Goal: Find specific page/section: Find specific page/section

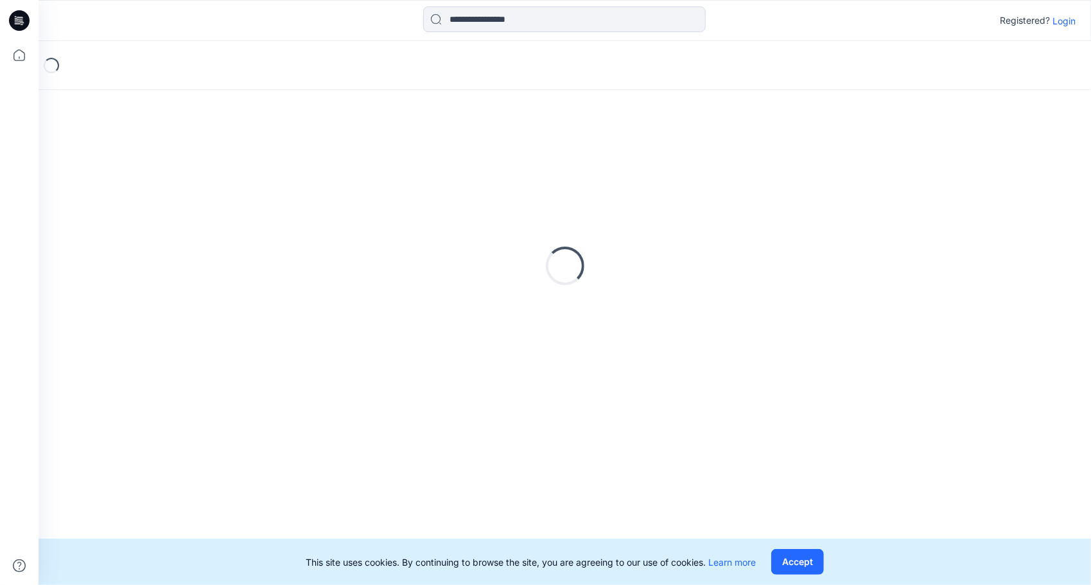
click at [1062, 17] on p "Login" at bounding box center [1064, 20] width 23 height 13
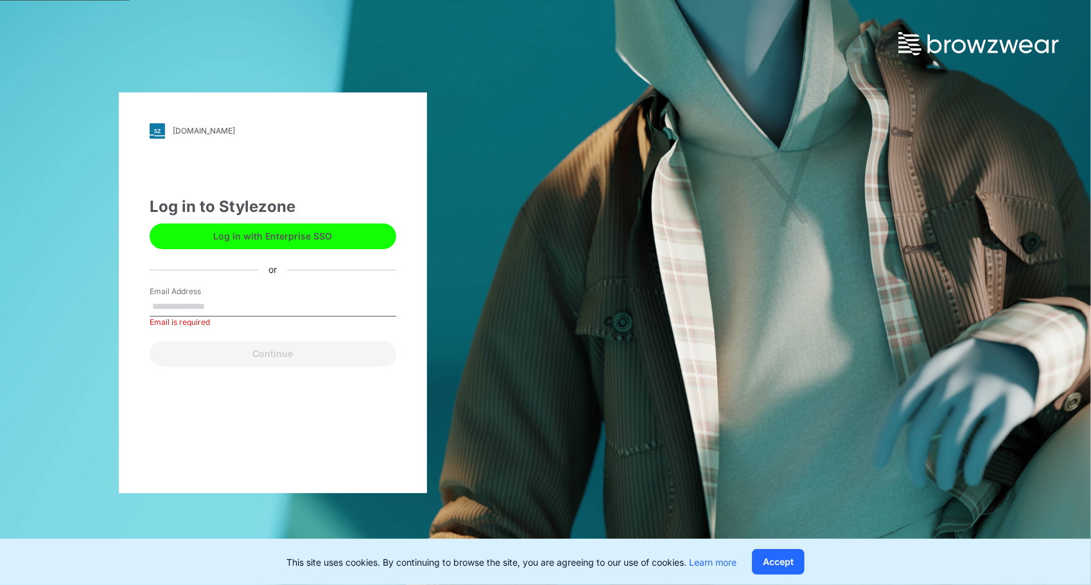
click at [314, 235] on button "Log in with Enterprise SSO" at bounding box center [273, 236] width 247 height 26
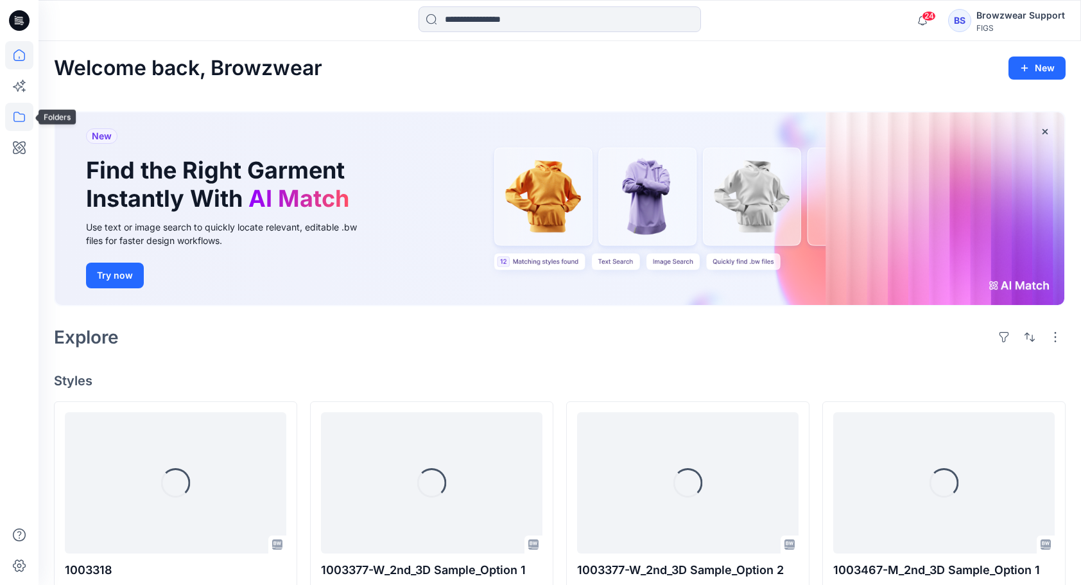
click at [21, 121] on icon at bounding box center [19, 117] width 28 height 28
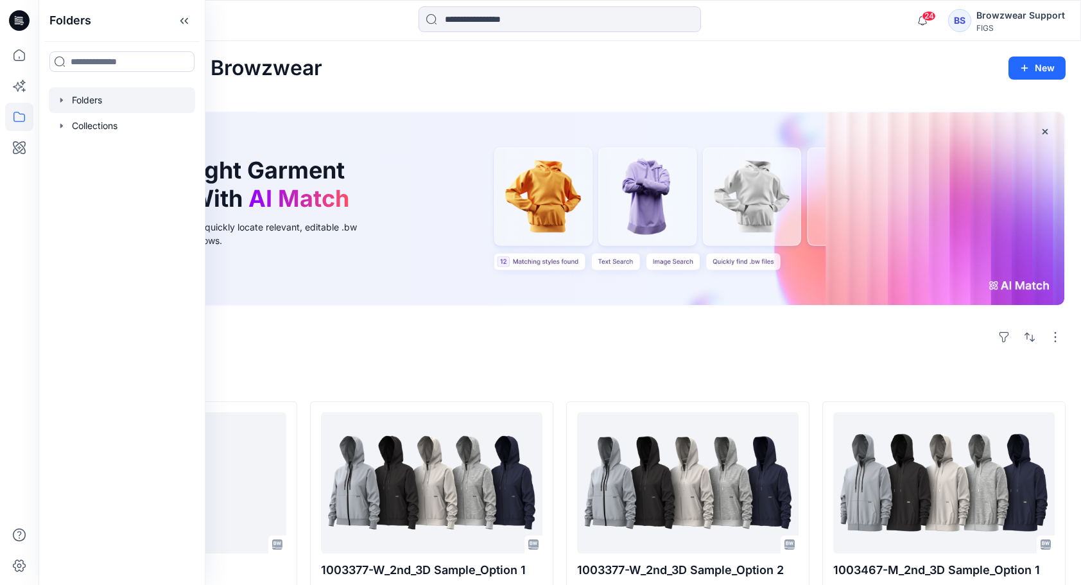
click at [67, 100] on div at bounding box center [122, 100] width 146 height 26
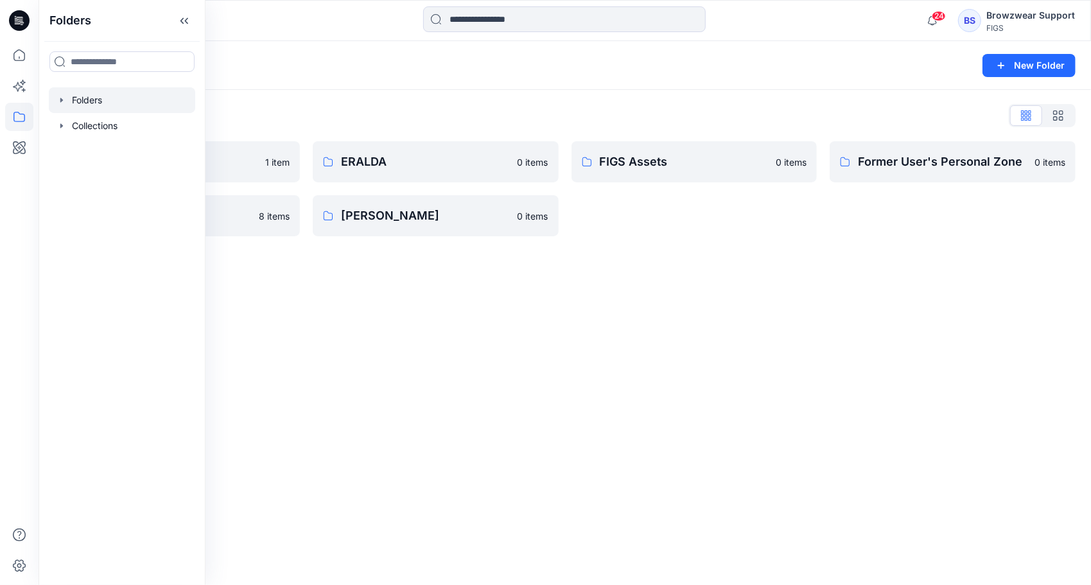
click at [503, 372] on div "Folders New Folder Folders List Browzwear Studio 1 item NEEDLE CRAFT 8 items ER…" at bounding box center [565, 313] width 1053 height 544
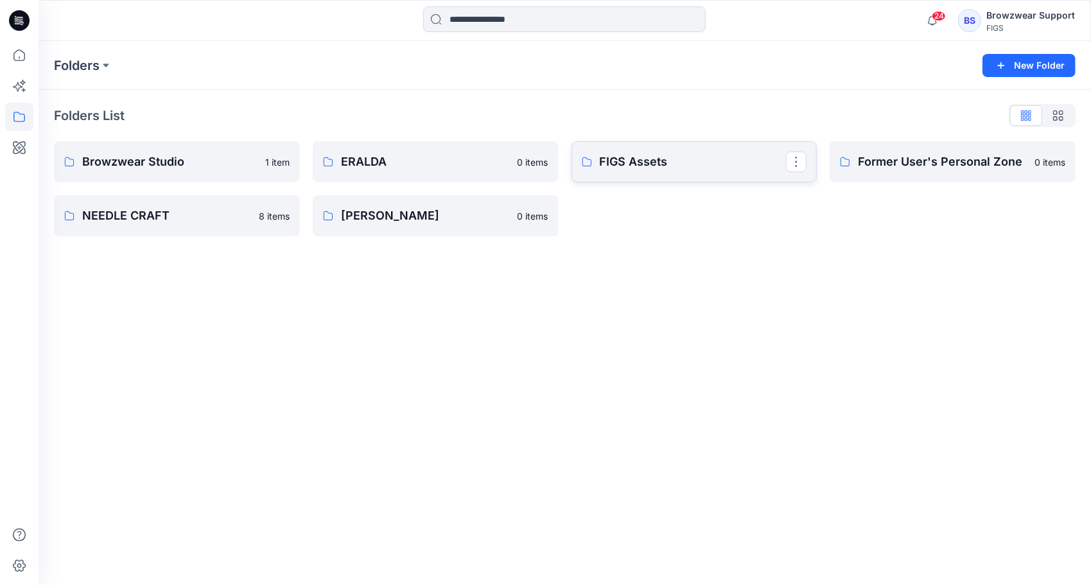
click at [635, 158] on p "FIGS Assets" at bounding box center [693, 162] width 187 height 18
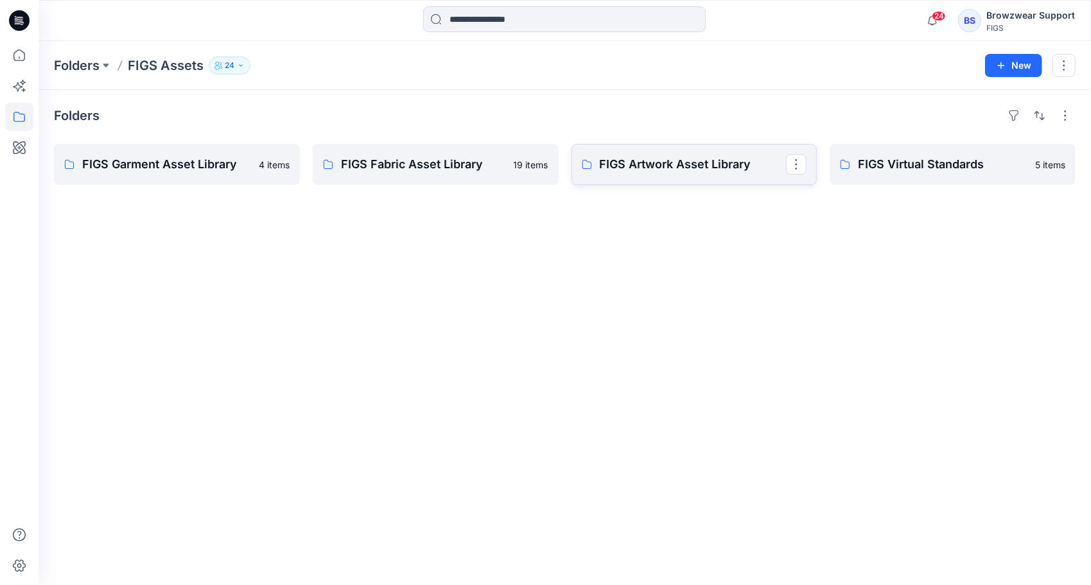
click at [618, 164] on p "FIGS Artwork Asset Library" at bounding box center [693, 164] width 187 height 18
click at [446, 157] on p "FIGS Fabric Asset Library" at bounding box center [434, 164] width 187 height 18
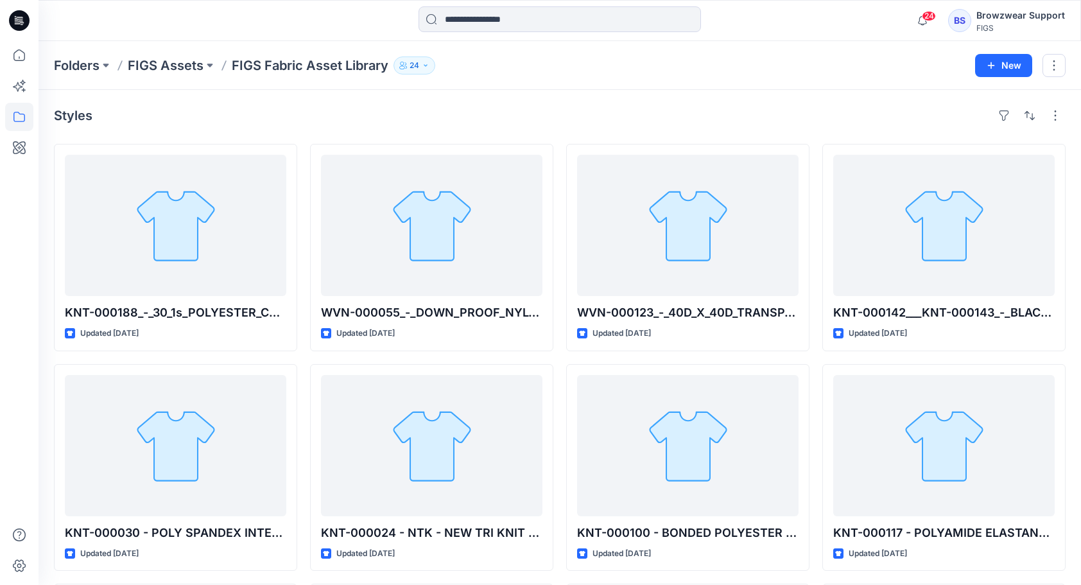
click at [958, 123] on div "Styles" at bounding box center [560, 115] width 1012 height 21
click at [418, 66] on p "24" at bounding box center [415, 65] width 10 height 14
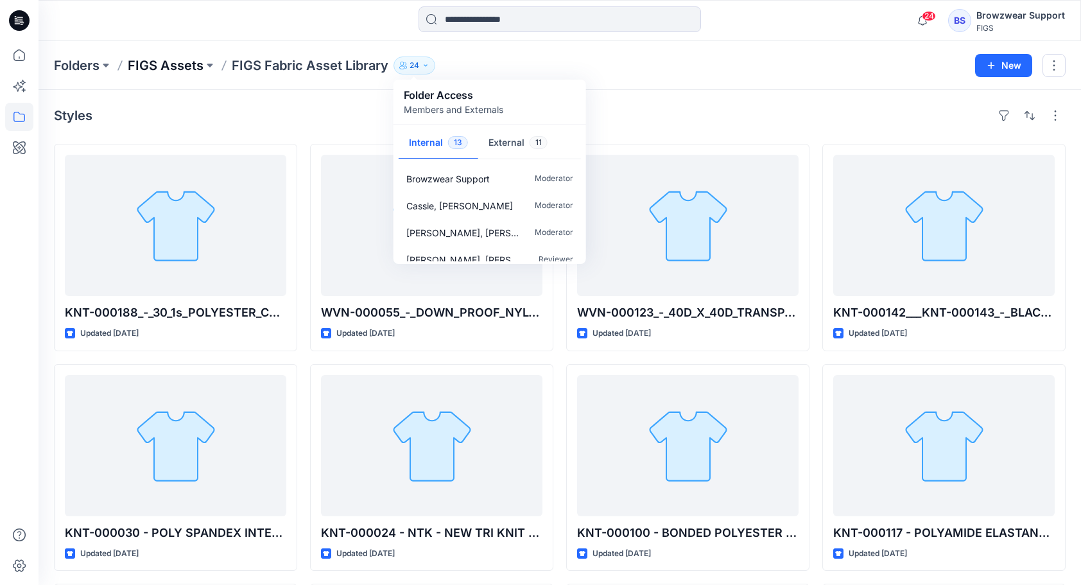
click at [168, 63] on p "FIGS Assets" at bounding box center [166, 66] width 76 height 18
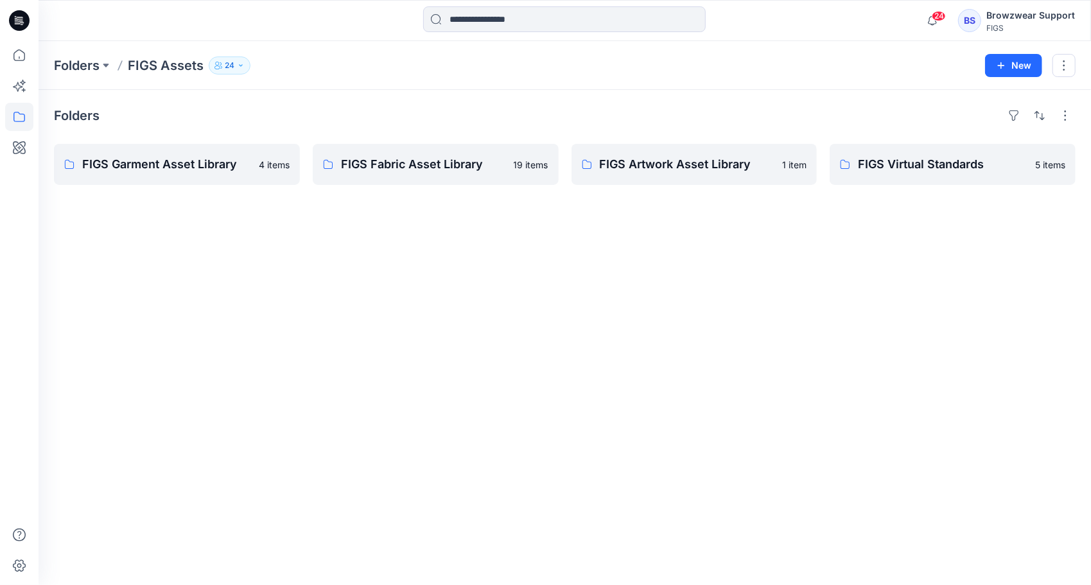
click at [242, 64] on icon "button" at bounding box center [241, 66] width 8 height 8
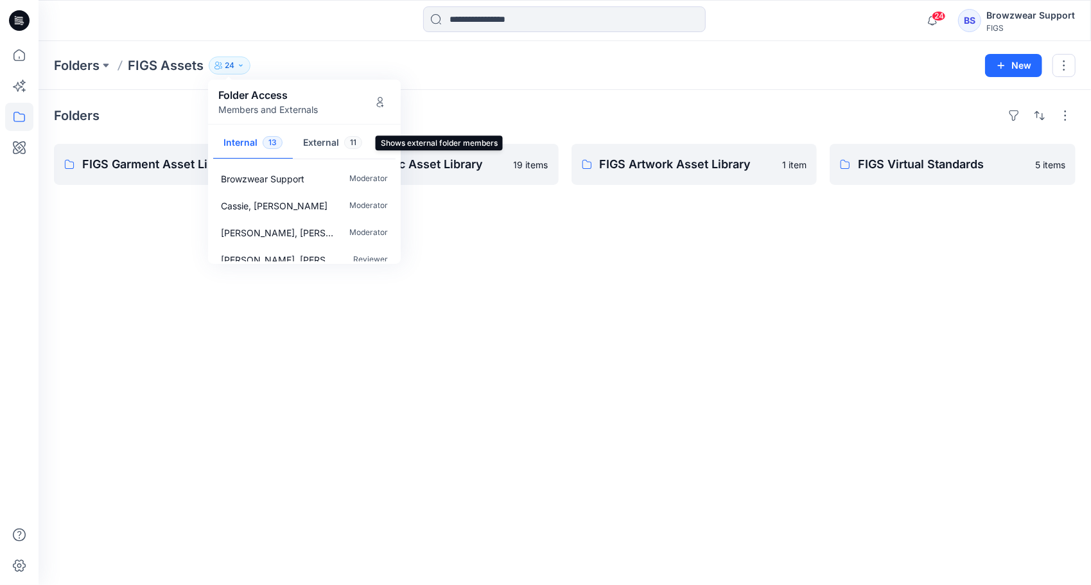
click at [333, 143] on button "External 11" at bounding box center [333, 143] width 80 height 33
click at [498, 304] on div "Folders FIGS Garment Asset Library 4 items FIGS Fabric Asset Library 19 items F…" at bounding box center [565, 337] width 1053 height 495
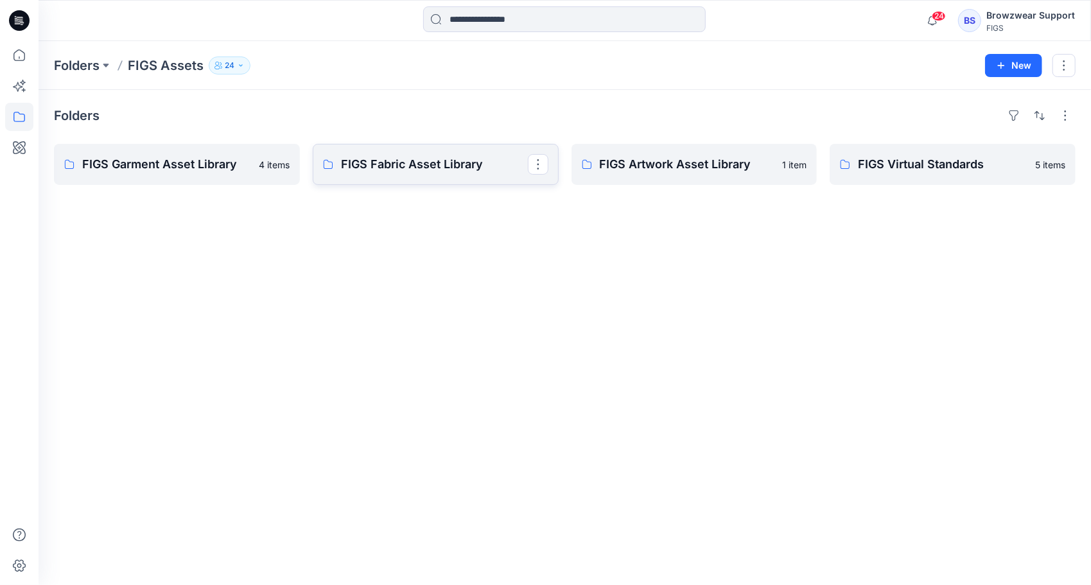
click at [444, 152] on link "FIGS Fabric Asset Library" at bounding box center [436, 164] width 246 height 41
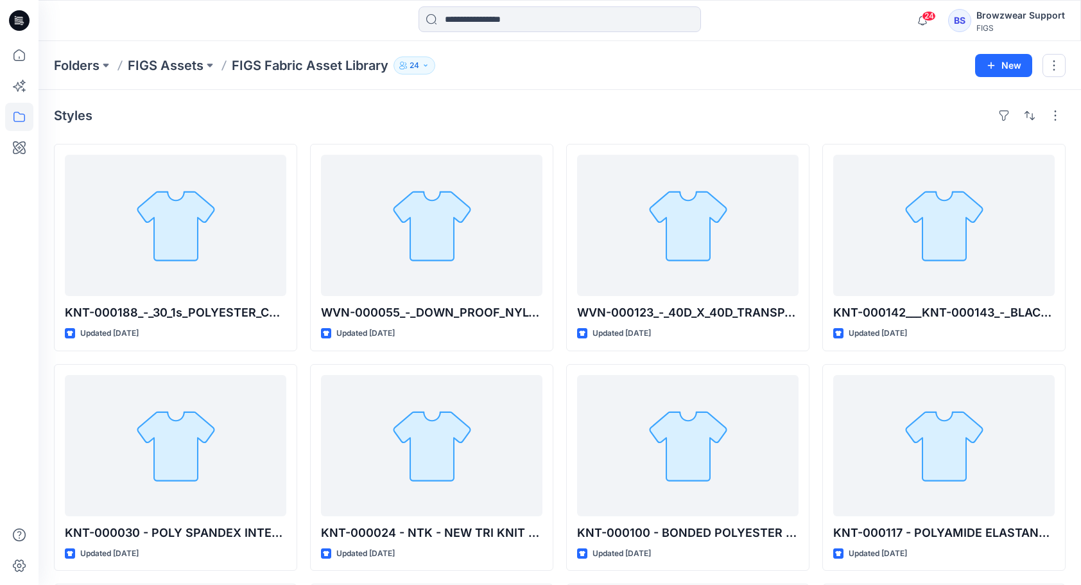
click at [959, 112] on div "Styles" at bounding box center [560, 115] width 1012 height 21
